Goal: Navigation & Orientation: Understand site structure

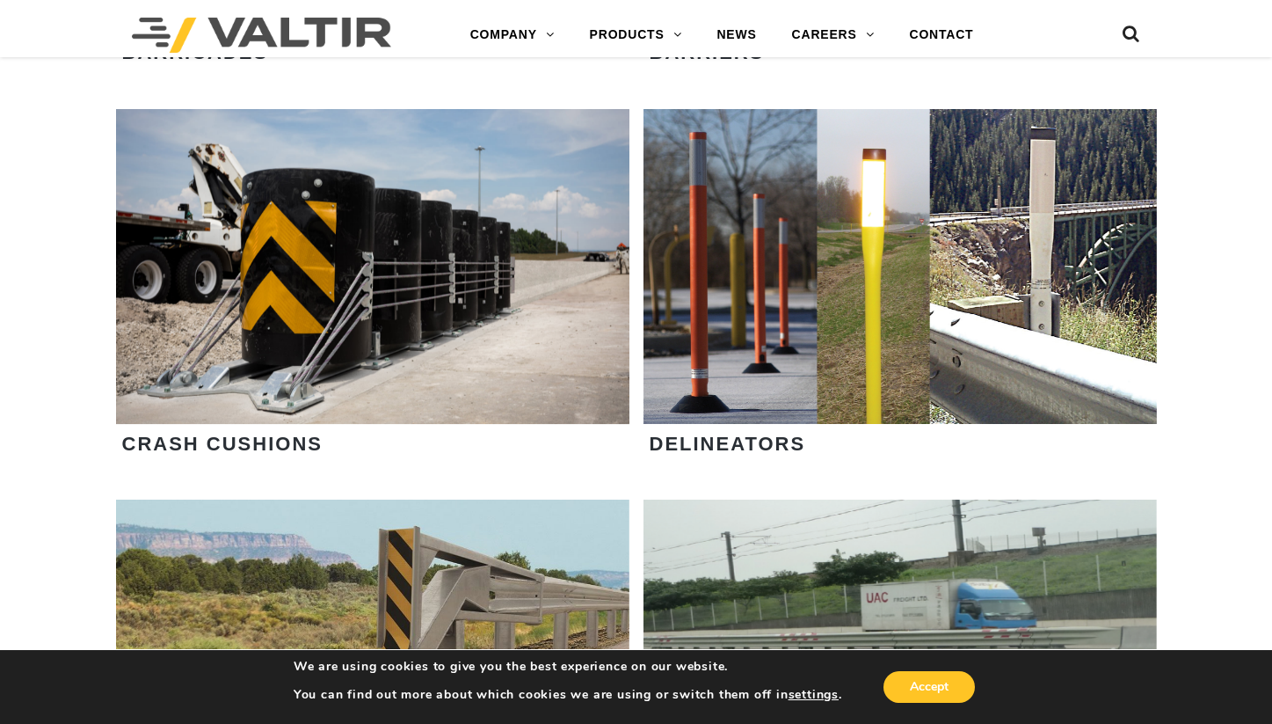
scroll to position [934, 0]
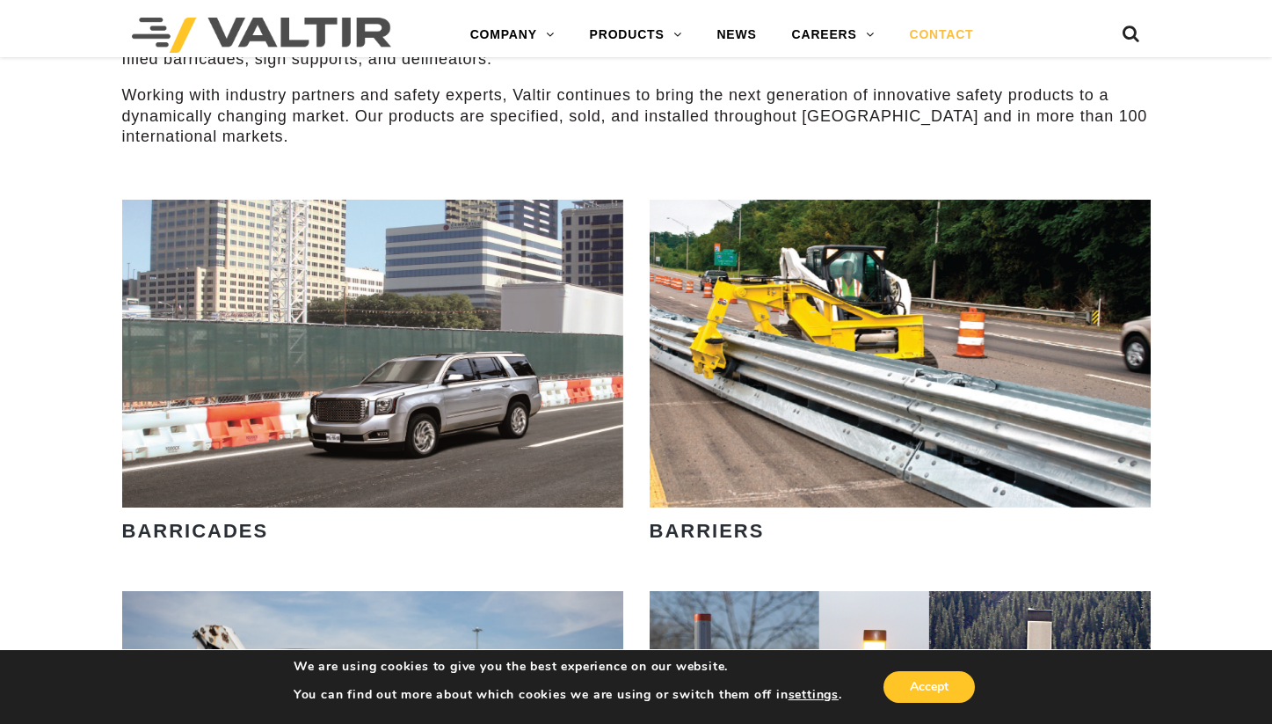
click at [927, 40] on link "CONTACT" at bounding box center [941, 35] width 99 height 35
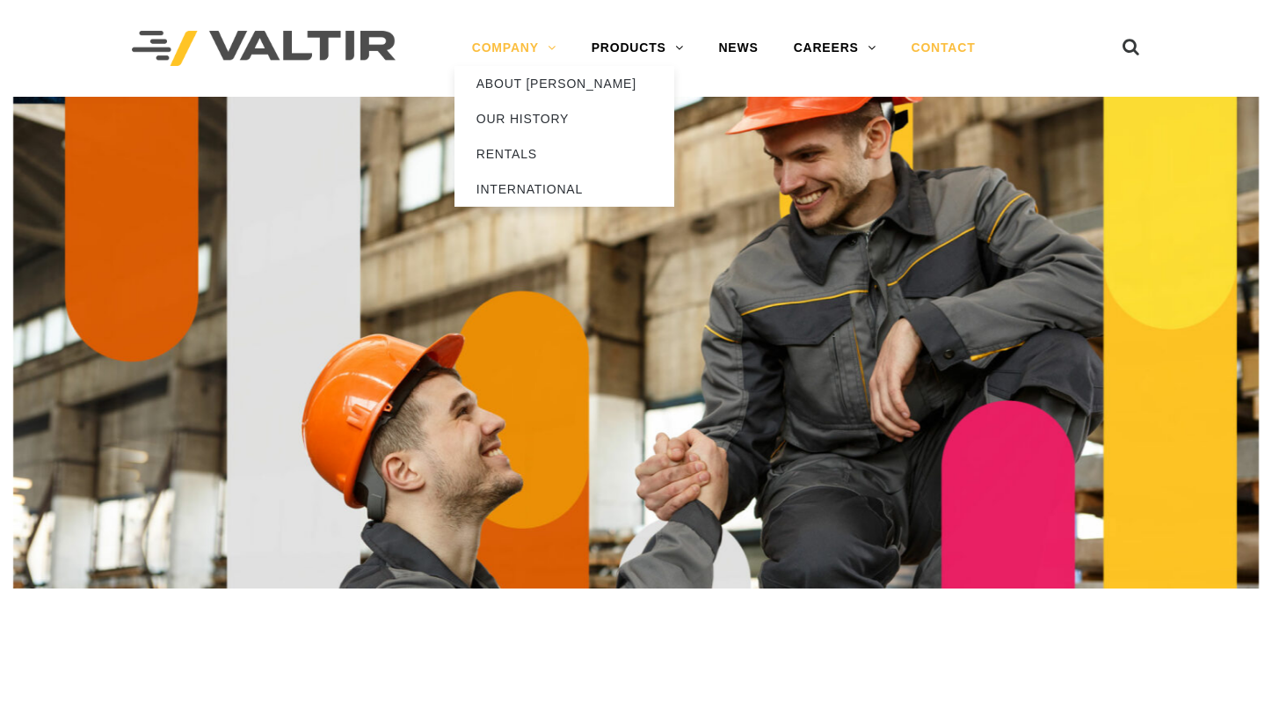
click at [478, 42] on link "COMPANY" at bounding box center [515, 48] width 120 height 35
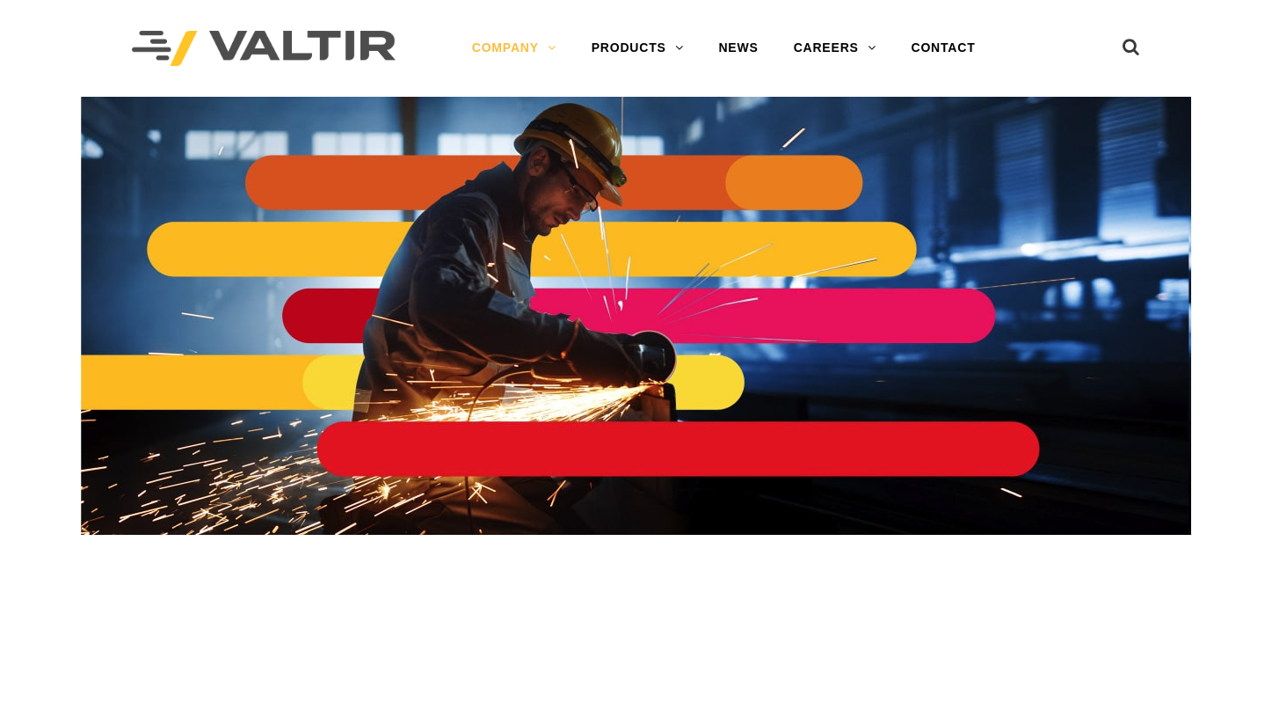
click at [282, 33] on img at bounding box center [264, 49] width 264 height 36
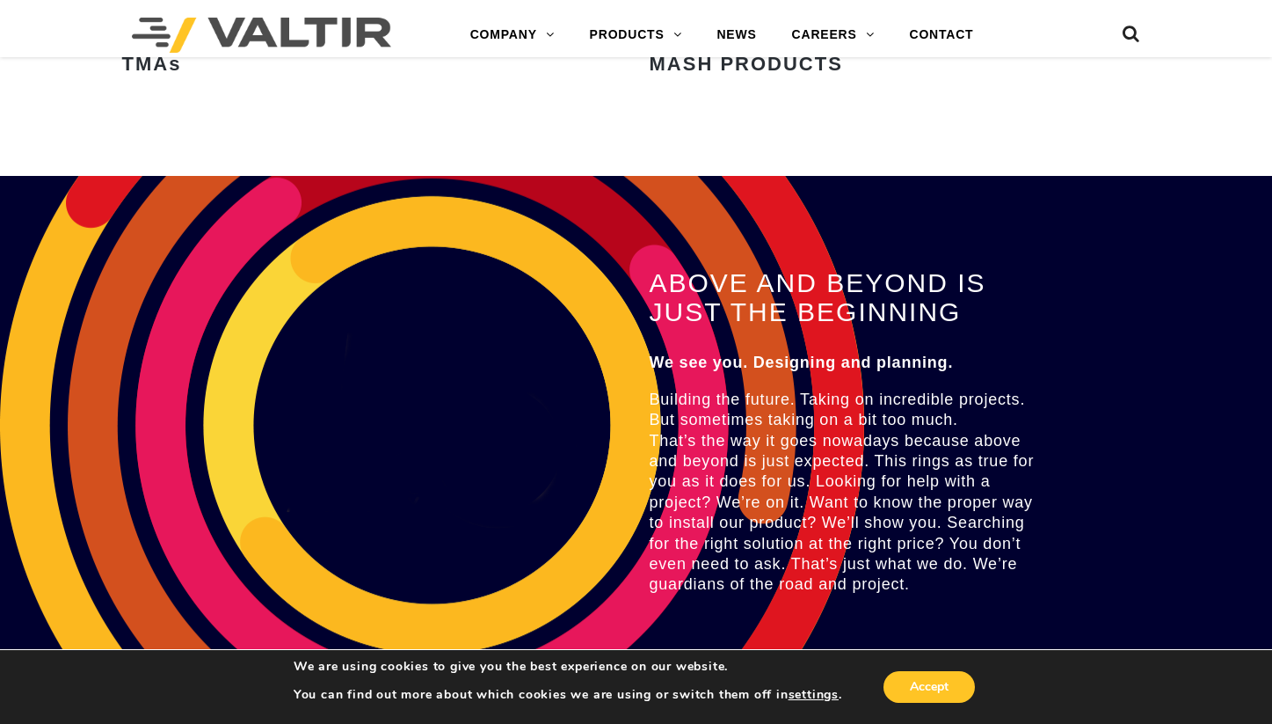
scroll to position [3735, 0]
